Goal: Information Seeking & Learning: Learn about a topic

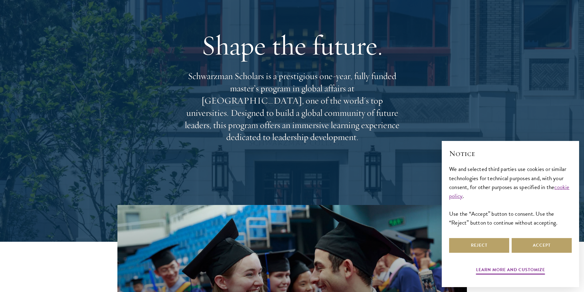
scroll to position [51, 0]
click at [489, 250] on button "Reject" at bounding box center [479, 245] width 60 height 15
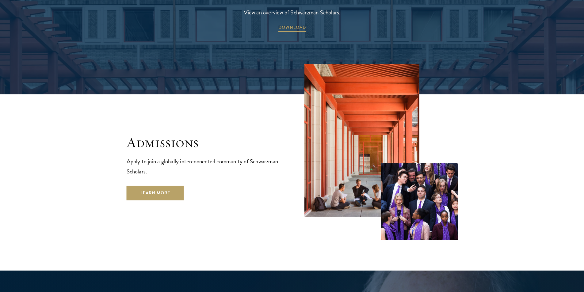
scroll to position [989, 0]
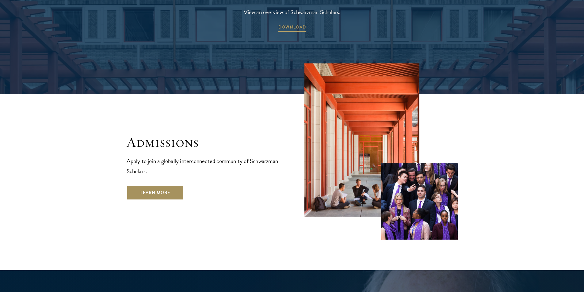
click at [149, 186] on link "Learn More" at bounding box center [155, 193] width 57 height 15
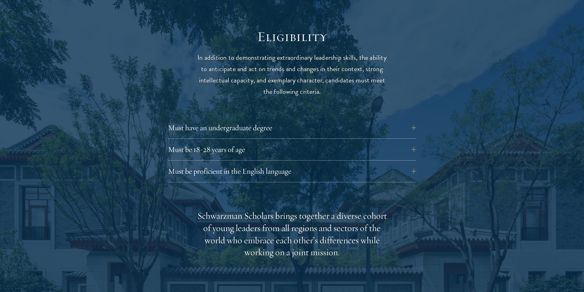
scroll to position [791, 0]
click at [419, 164] on button "Must be proficient in the English language" at bounding box center [297, 171] width 248 height 15
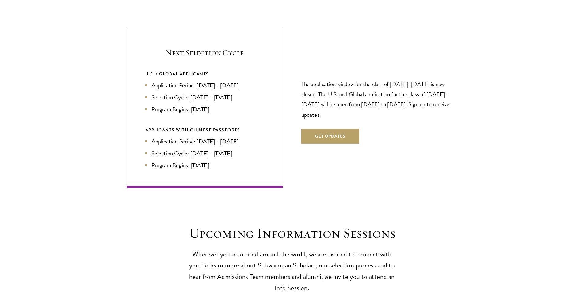
scroll to position [1463, 0]
